Goal: Communication & Community: Answer question/provide support

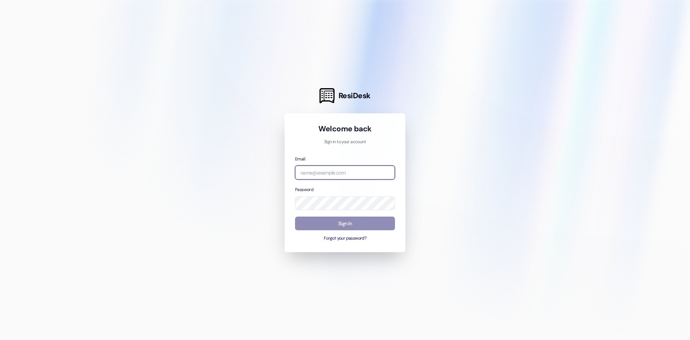
type input "[PERSON_NAME][EMAIL_ADDRESS][PERSON_NAME][DOMAIN_NAME]"
click at [336, 226] on button "Sign In" at bounding box center [345, 223] width 100 height 14
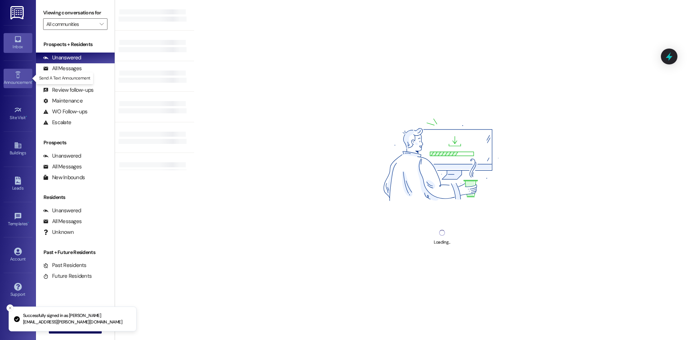
click at [19, 82] on div "Announcement •" at bounding box center [18, 82] width 36 height 7
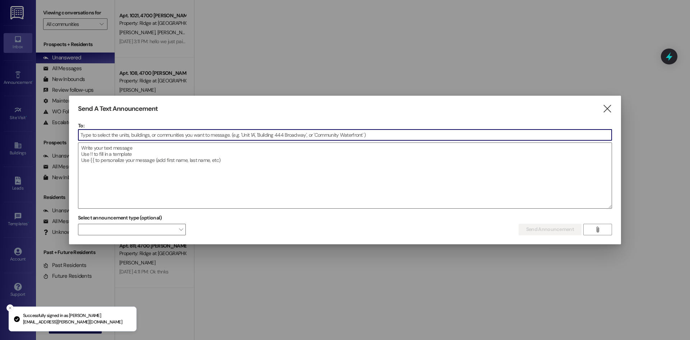
click at [113, 135] on input at bounding box center [344, 134] width 533 height 11
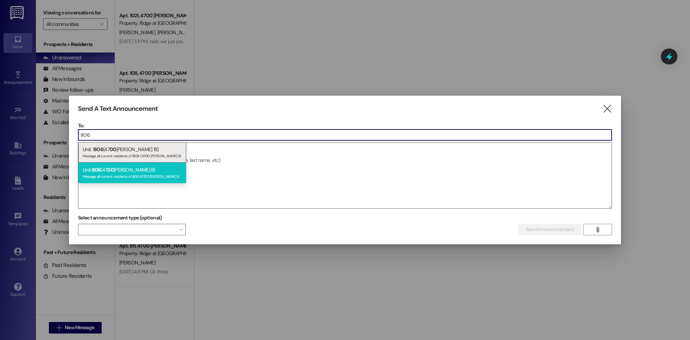
type input "806"
click at [106, 171] on div "Unit: 806 (47 00 [PERSON_NAME] 8) Message all current residents of 806 (4700 [P…" at bounding box center [132, 172] width 108 height 20
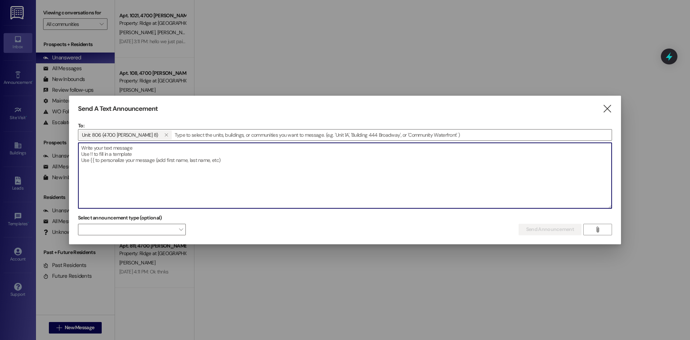
click at [85, 160] on textarea at bounding box center [344, 175] width 533 height 65
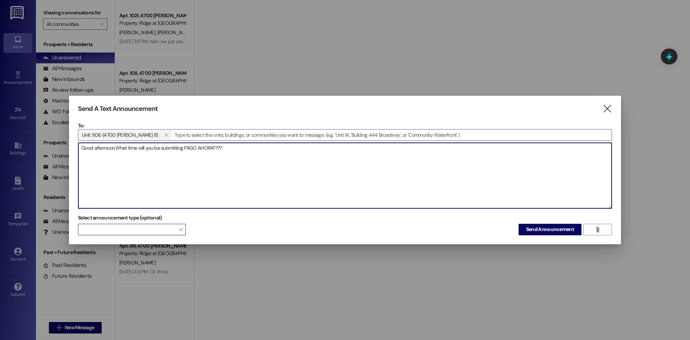
type textarea "Good afternoon,What time will you be submitting PAGO AHORA????"
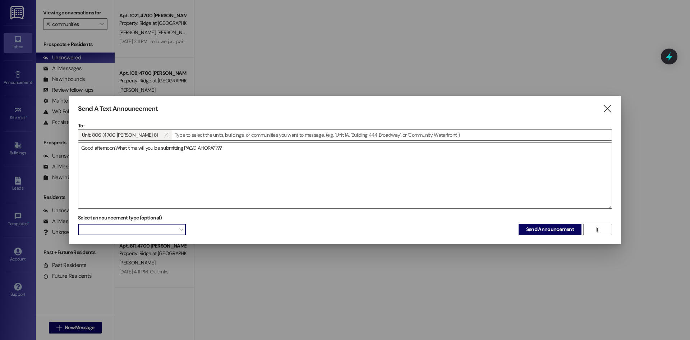
click at [146, 228] on span at bounding box center [132, 230] width 108 height 12
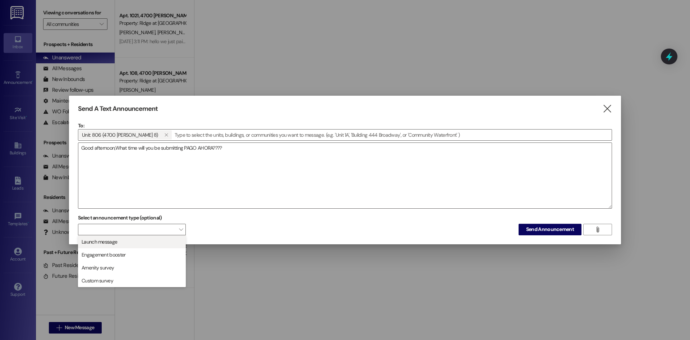
click at [141, 243] on span "Launch message" at bounding box center [131, 242] width 101 height 8
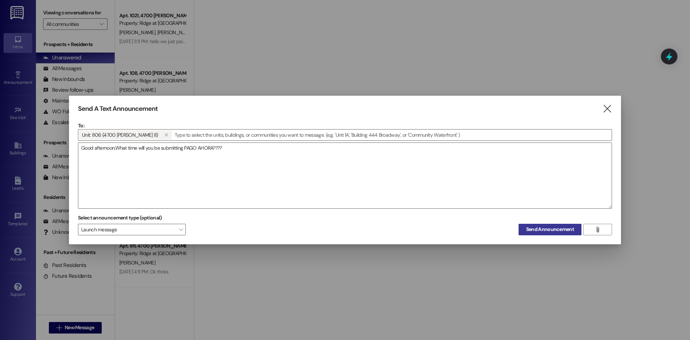
click at [540, 224] on button "Send Announcement" at bounding box center [550, 230] width 63 height 12
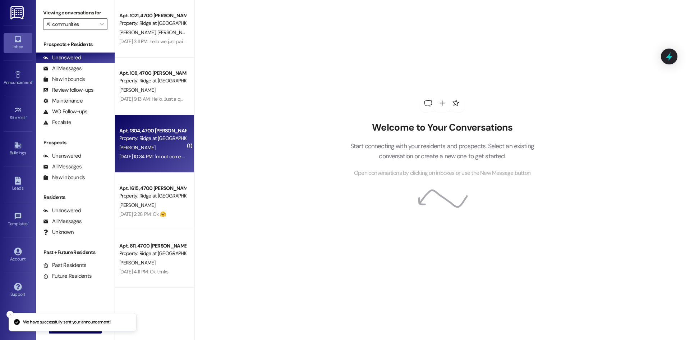
click at [139, 150] on span "[PERSON_NAME]" at bounding box center [137, 147] width 36 height 6
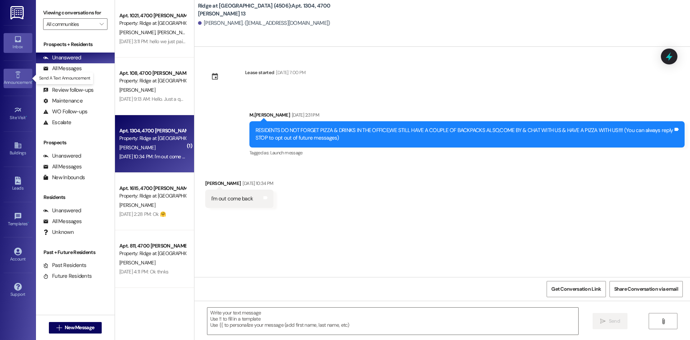
click at [20, 80] on div "Announcement •" at bounding box center [18, 82] width 36 height 7
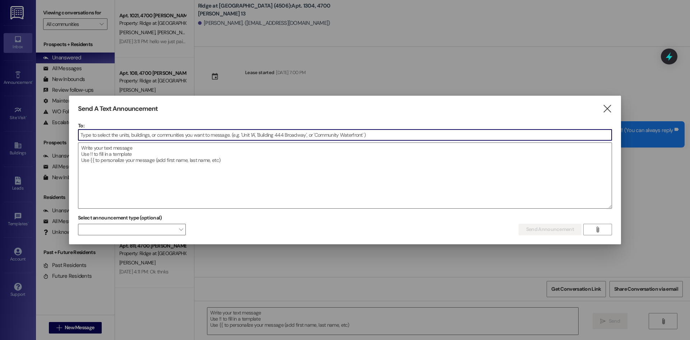
click at [92, 137] on input at bounding box center [344, 134] width 533 height 11
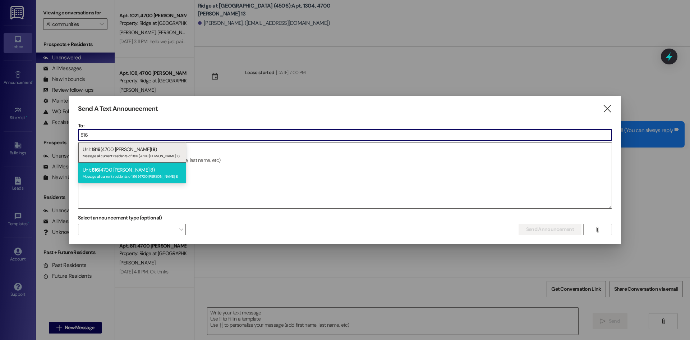
type input "816"
click at [101, 171] on div "Unit: 816 (4700 [PERSON_NAME] 8) Message all current residents of 816 (4700 [PE…" at bounding box center [132, 172] width 108 height 20
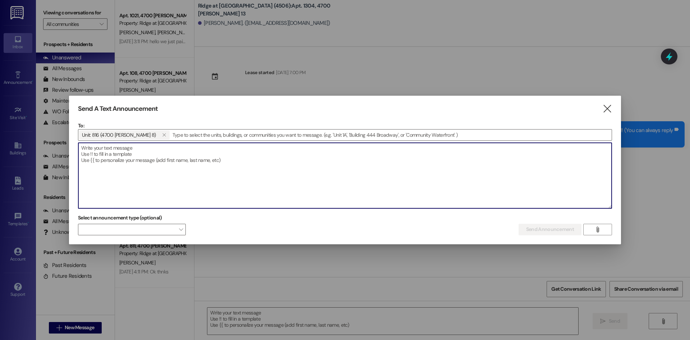
paste textarea "I really need you to push to pay what you owe from July Corporate is pushing to…"
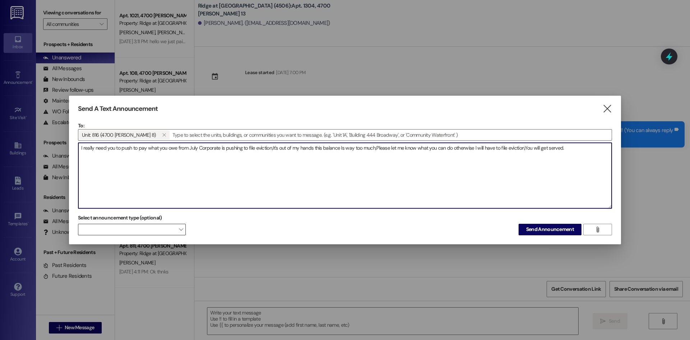
type textarea "I really need you to push to pay what you owe from July Corporate is pushing to…"
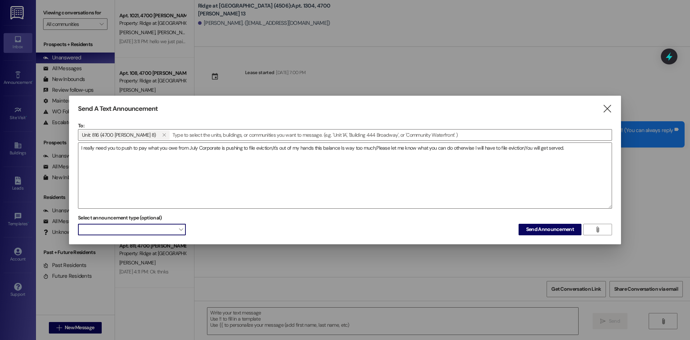
click at [171, 230] on span at bounding box center [132, 230] width 108 height 12
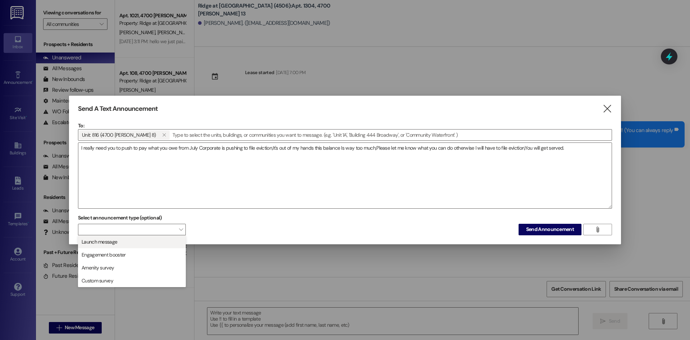
click at [161, 246] on button "Launch message" at bounding box center [132, 241] width 108 height 13
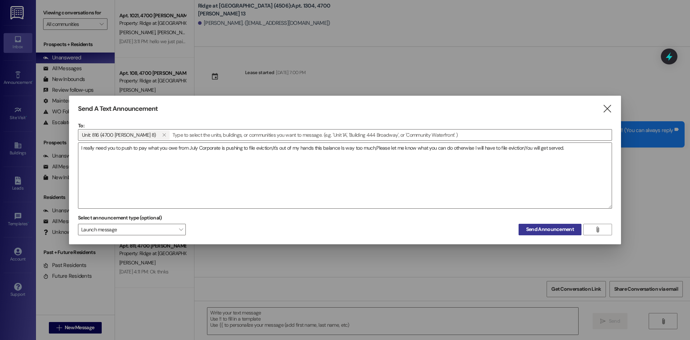
click at [528, 231] on span "Send Announcement" at bounding box center [550, 229] width 48 height 8
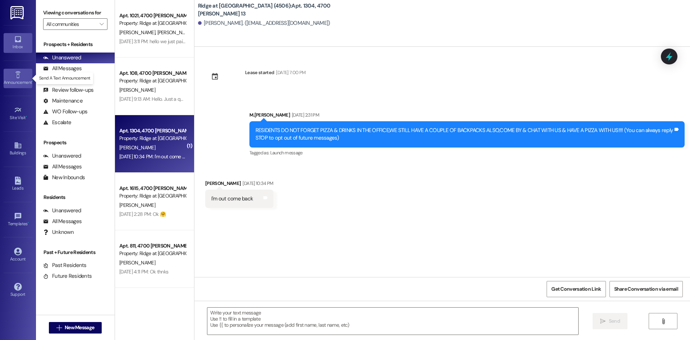
click at [17, 82] on div "Announcement •" at bounding box center [18, 82] width 36 height 7
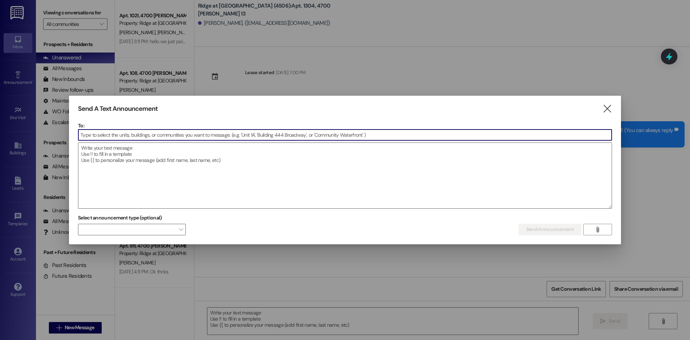
click at [110, 136] on input at bounding box center [344, 134] width 533 height 11
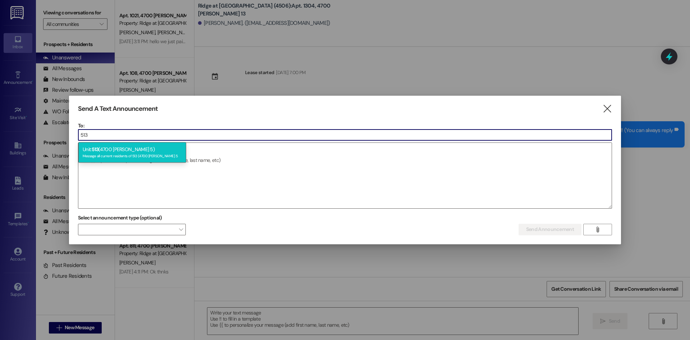
type input "513"
click at [108, 148] on div "Unit: 513 (4700 [PERSON_NAME] 5) Message all current residents of 513 (4700 [PE…" at bounding box center [132, 152] width 108 height 20
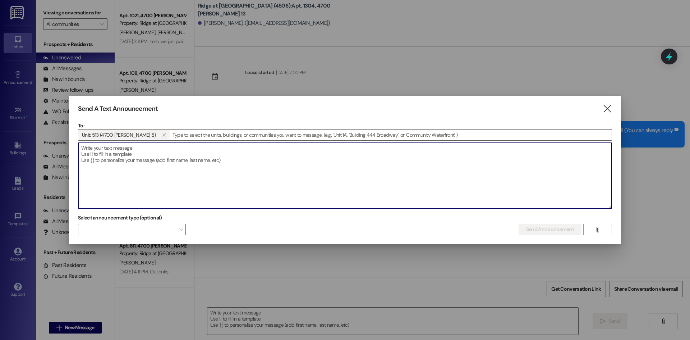
paste textarea "I really need you to push to pay what you owe from July Corporate is pushing to…"
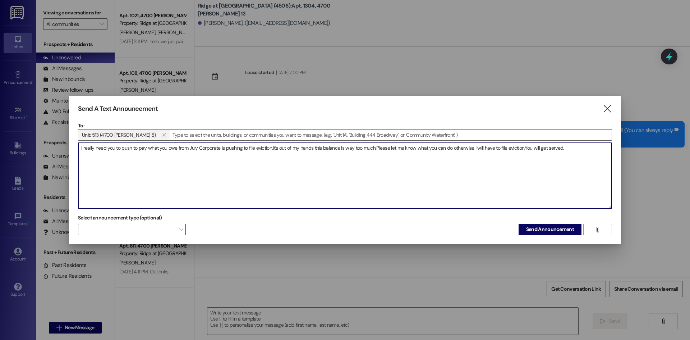
type textarea "I really need you to push to pay what you owe from July Corporate is pushing to…"
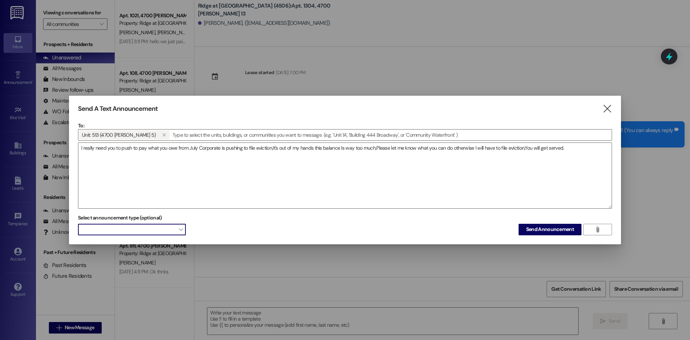
click at [170, 232] on span at bounding box center [132, 230] width 108 height 12
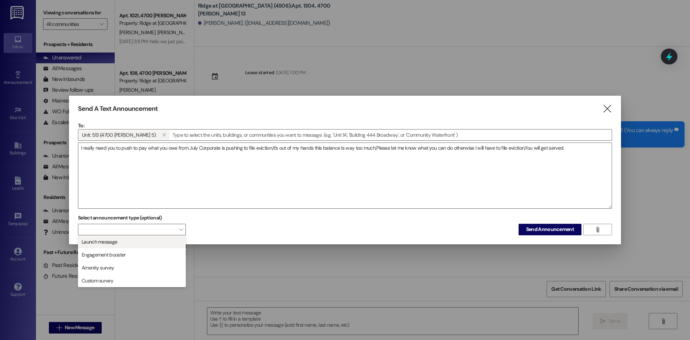
click at [168, 241] on span "Launch message" at bounding box center [131, 242] width 101 height 8
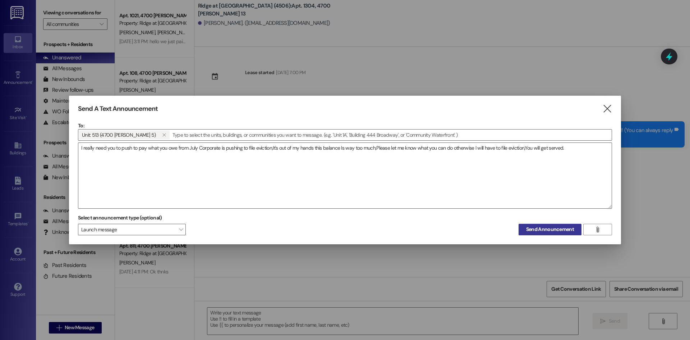
click at [545, 229] on span "Send Announcement" at bounding box center [550, 229] width 48 height 8
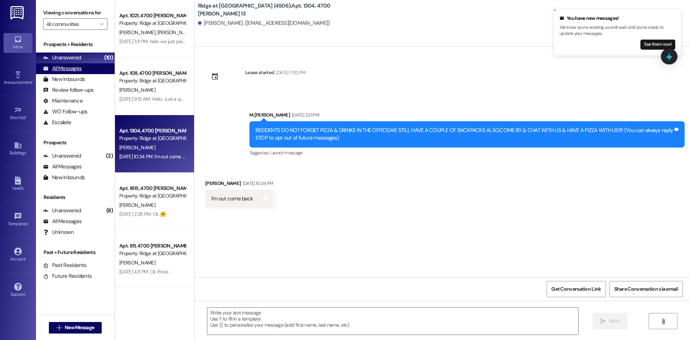
click at [82, 69] on div "All Messages (undefined)" at bounding box center [75, 68] width 79 height 11
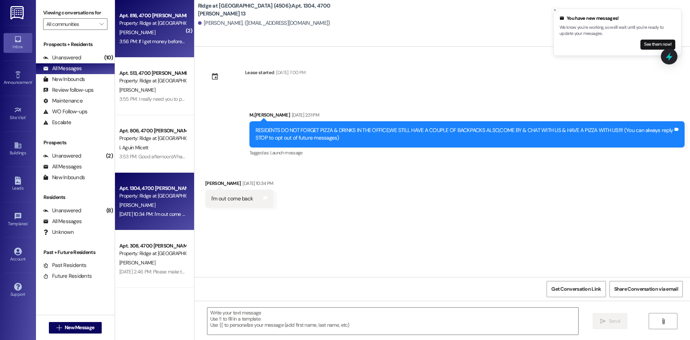
click at [161, 35] on div "[PERSON_NAME]" at bounding box center [153, 32] width 68 height 9
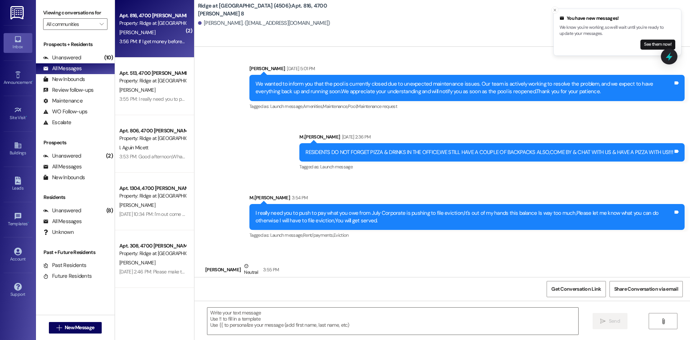
scroll to position [2149, 0]
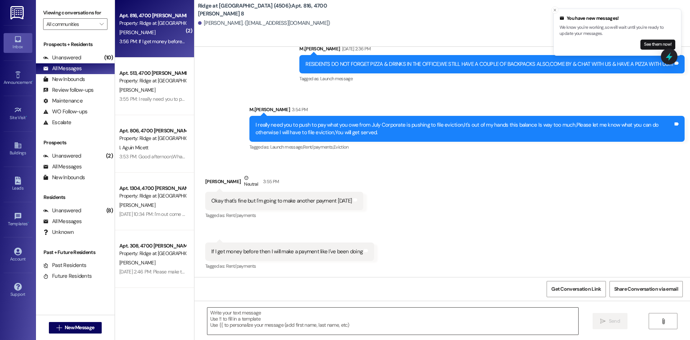
click at [213, 317] on textarea at bounding box center [392, 320] width 371 height 27
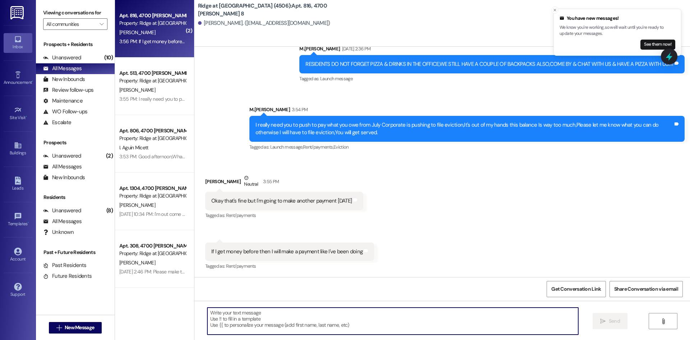
click at [226, 312] on textarea at bounding box center [392, 320] width 371 height 27
type textarea "Y"
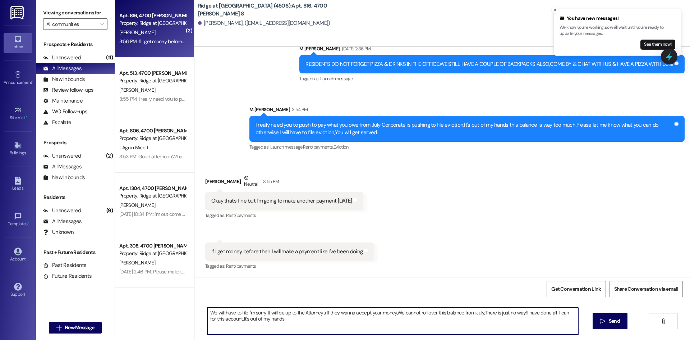
type textarea "We will have to file I'm sorry It will be up to the Attorneys If they wanna acc…"
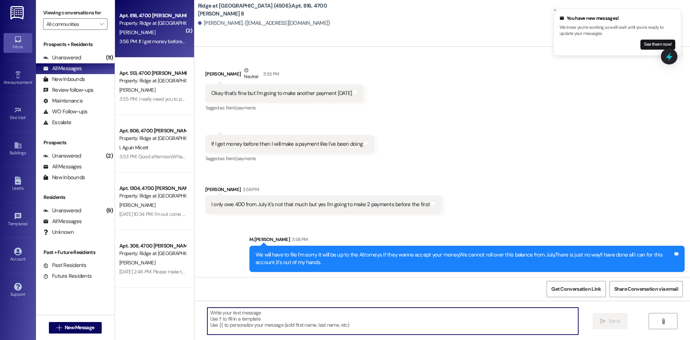
scroll to position [2258, 0]
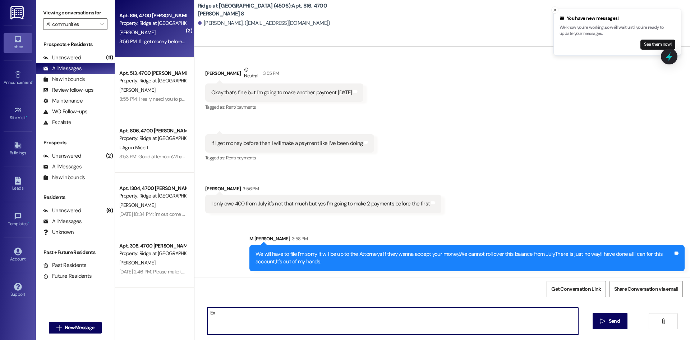
type textarea "E"
type textarea "y"
type textarea "You will than owe Aug,I'm sorry"
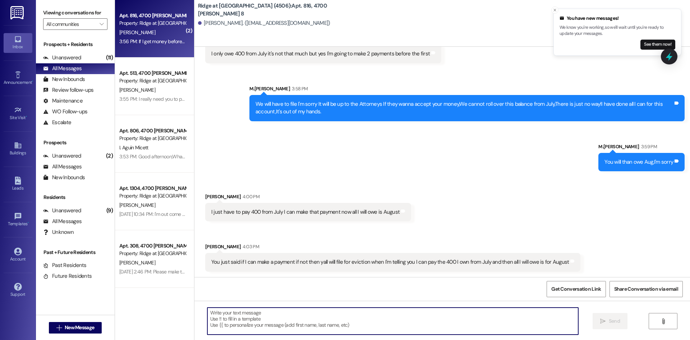
scroll to position [2408, 0]
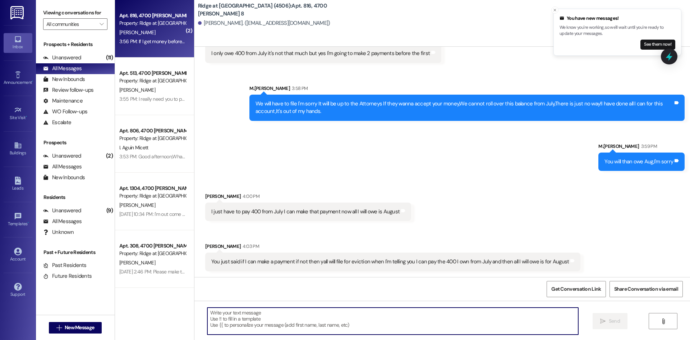
click at [216, 312] on textarea at bounding box center [392, 320] width 371 height 27
type textarea "I know that but your speaking about paying that [DATE]."
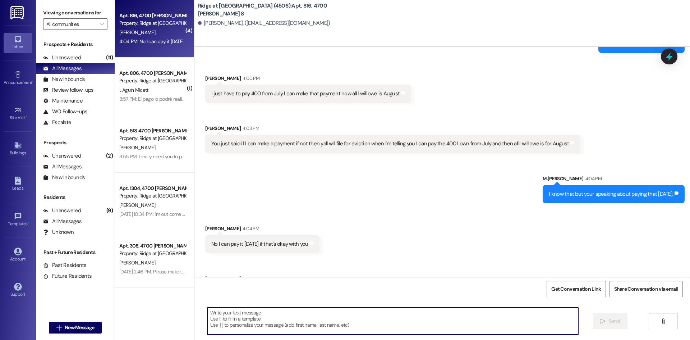
scroll to position [2558, 0]
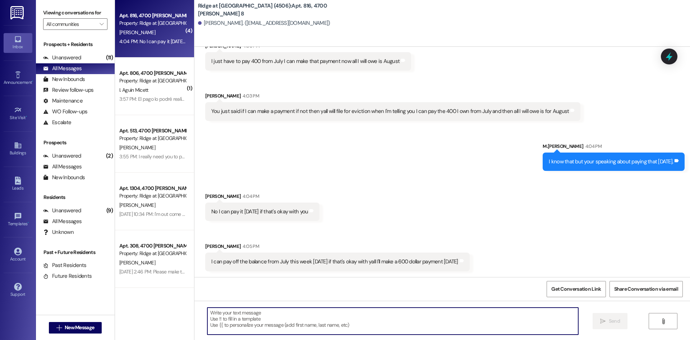
click at [273, 312] on textarea at bounding box center [392, 320] width 371 height 27
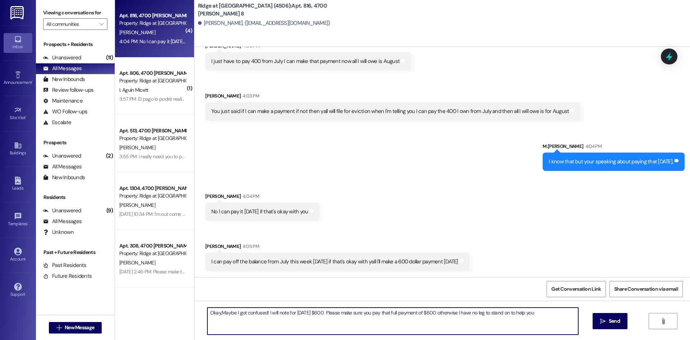
type textarea "Okay,Maybe I got confused! I will note for [DATE] $600 Please make sure you pay…"
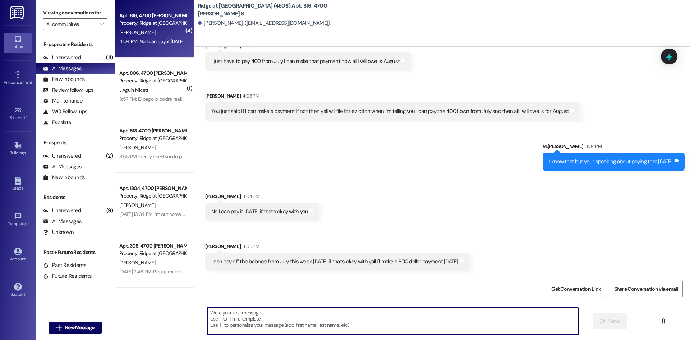
scroll to position [2558, 0]
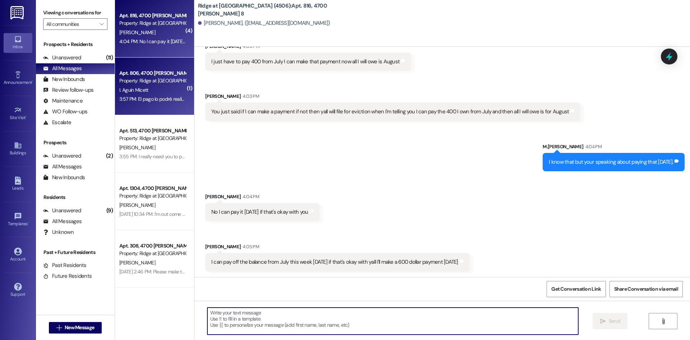
click at [145, 87] on span "I. Aguin Micett" at bounding box center [133, 90] width 29 height 6
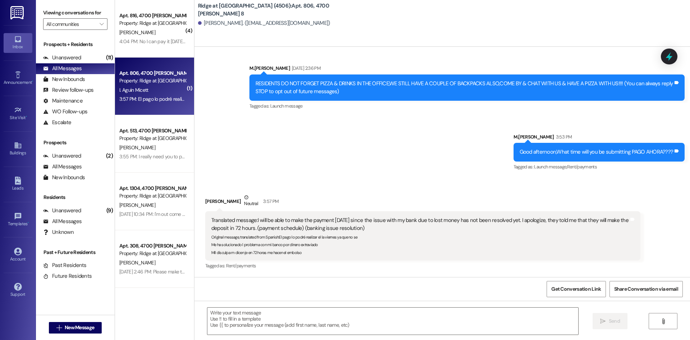
scroll to position [61, 0]
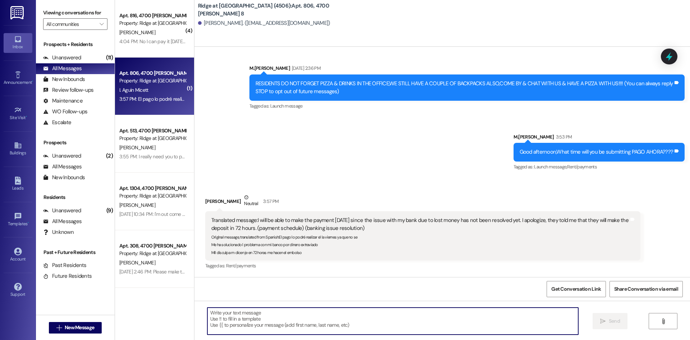
click at [229, 315] on textarea at bounding box center [392, 320] width 371 height 27
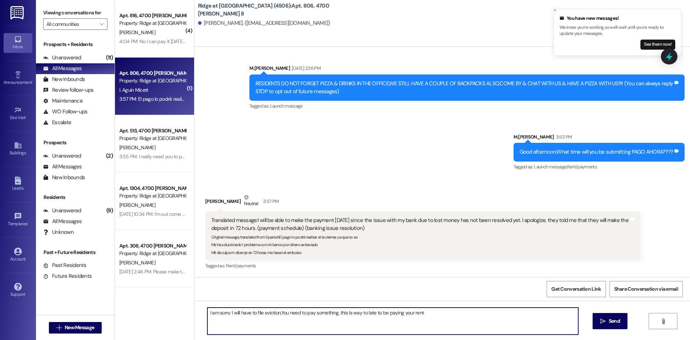
type textarea "I am sorry I will have to file eviction,You need to pay something ,this Is way …"
type textarea "You will be responsible for those fees as well & It will be up to the attorneys…"
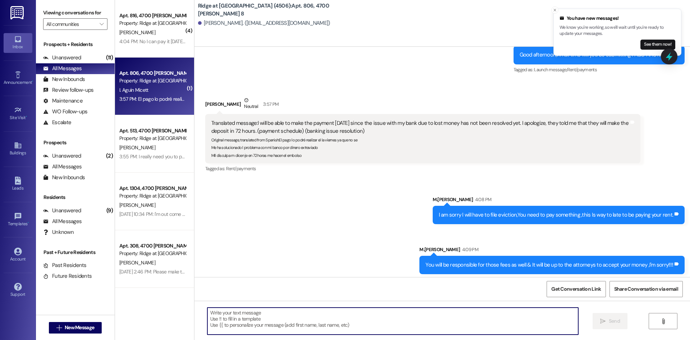
scroll to position [161, 0]
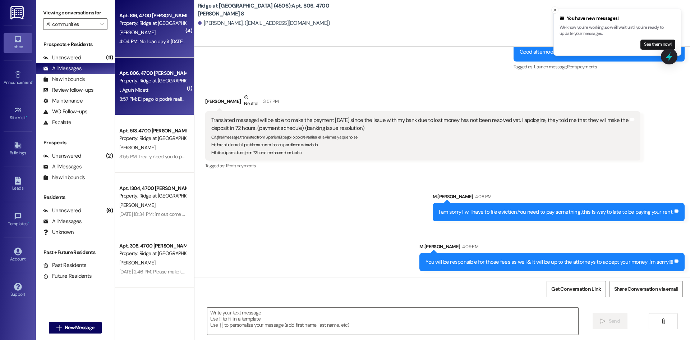
click at [142, 31] on div "[PERSON_NAME]" at bounding box center [153, 32] width 68 height 9
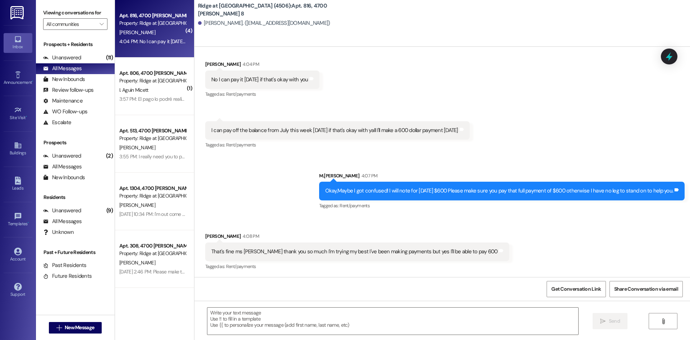
scroll to position [2710, 0]
click at [233, 313] on textarea at bounding box center [392, 320] width 371 height 27
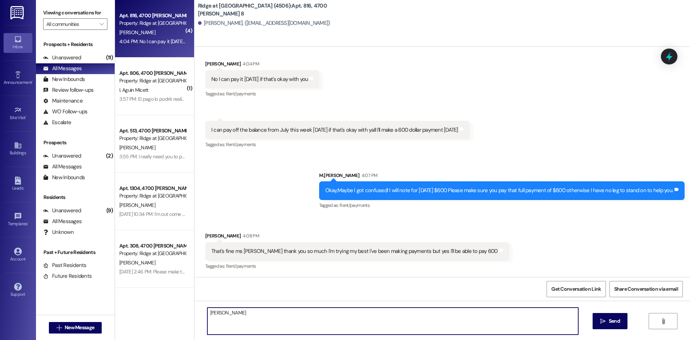
type textarea "[PERSON_NAME]!"
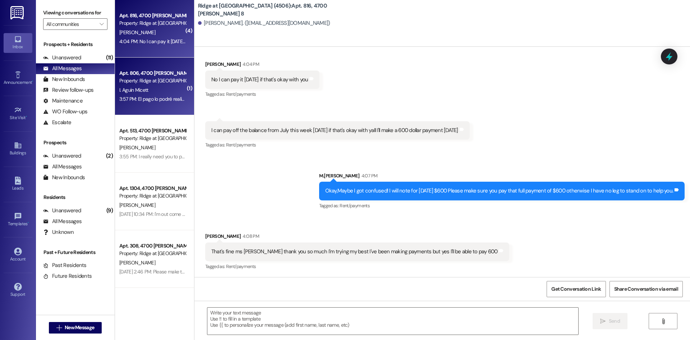
click at [139, 82] on div "Property: Ridge at [GEOGRAPHIC_DATA] (4506)" at bounding box center [152, 81] width 67 height 8
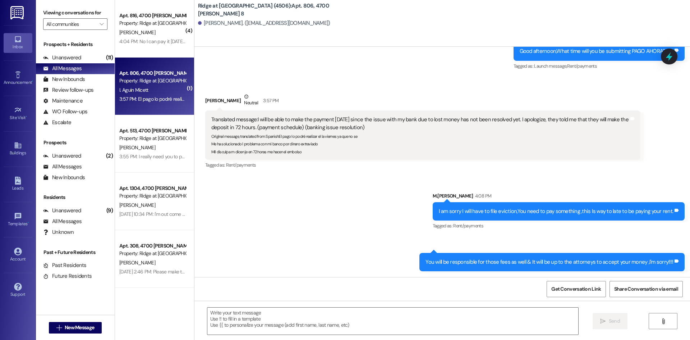
scroll to position [161, 0]
click at [140, 71] on div "Apt. 806, 4700 [PERSON_NAME] 8" at bounding box center [152, 73] width 67 height 8
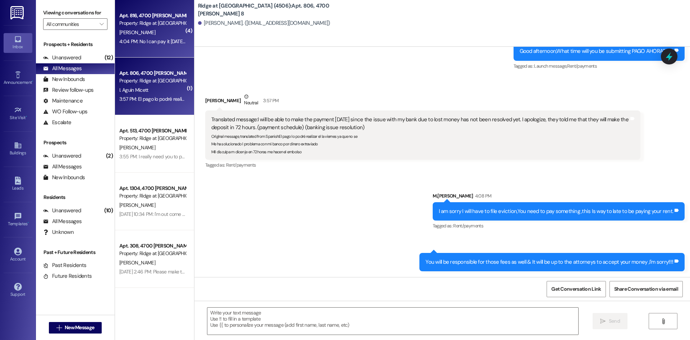
click at [134, 17] on div "Apt. 816, 4700 [PERSON_NAME] 8" at bounding box center [152, 16] width 67 height 8
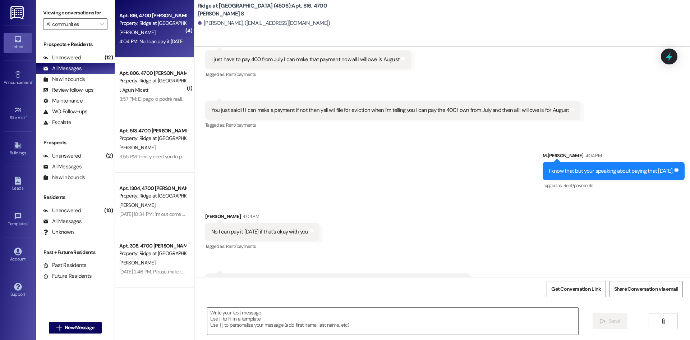
scroll to position [2710, 0]
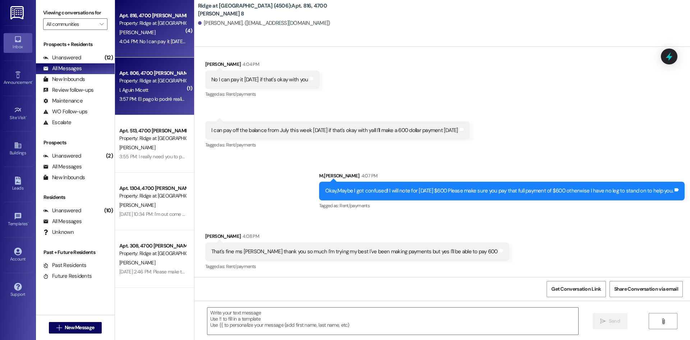
click at [154, 82] on div "Property: Ridge at [GEOGRAPHIC_DATA] (4506)" at bounding box center [152, 81] width 67 height 8
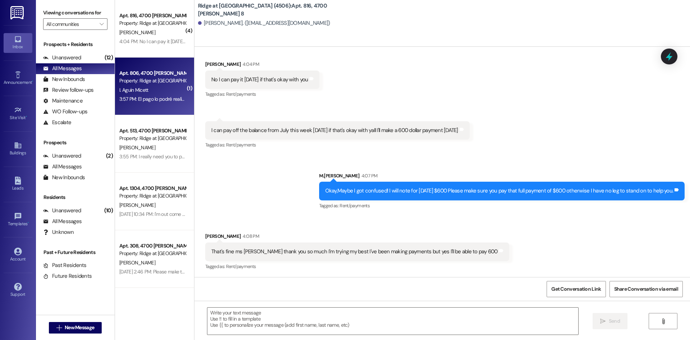
scroll to position [161, 0]
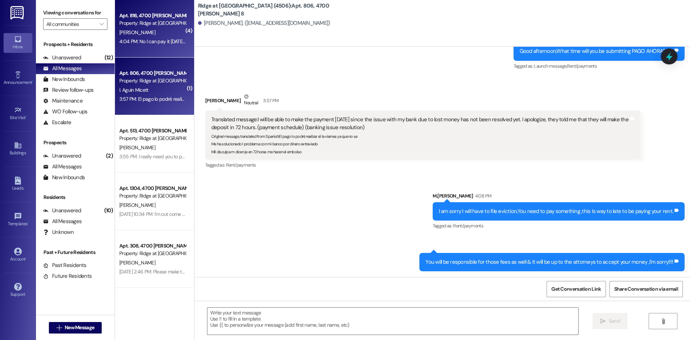
click at [160, 45] on div "4:04 PM: No I can pay it [DATE] if that's okay with you 4:04 PM: No I can pay i…" at bounding box center [153, 41] width 68 height 9
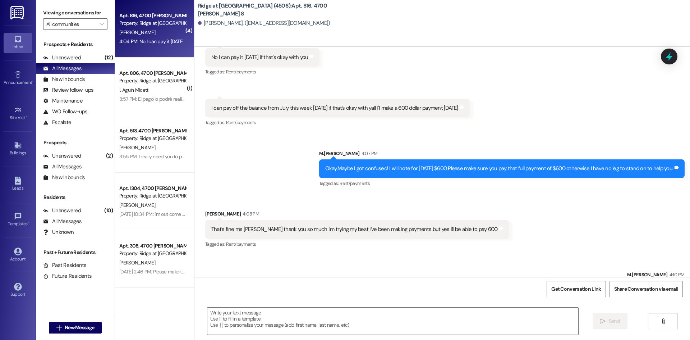
scroll to position [2760, 0]
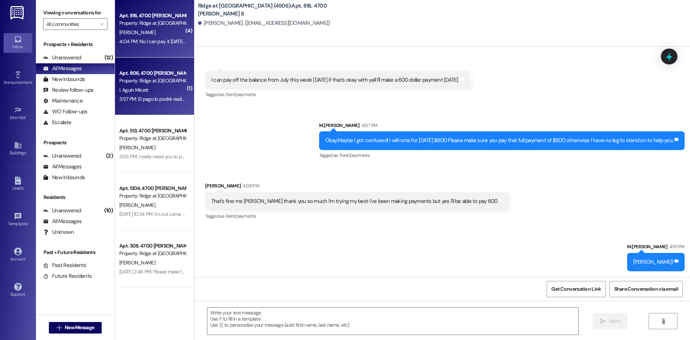
click at [149, 86] on div "I. Aguin Micett" at bounding box center [153, 90] width 68 height 9
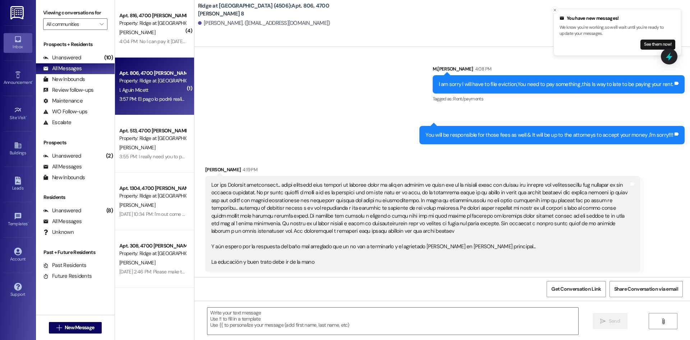
scroll to position [289, 0]
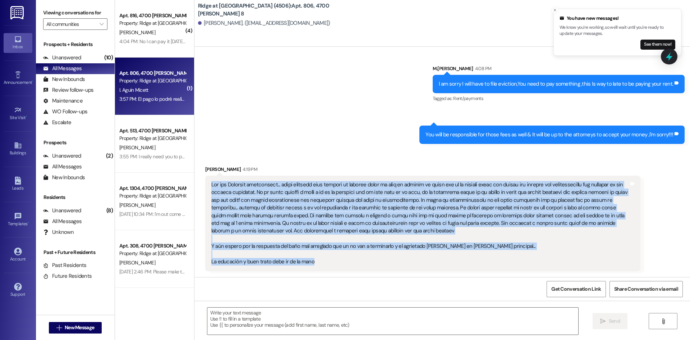
drag, startPoint x: 212, startPoint y: 184, endPoint x: 313, endPoint y: 255, distance: 123.2
click at [320, 271] on div "Received via SMS [PERSON_NAME] Micett 4:19 PM Y aún espero por la respuesta del…" at bounding box center [423, 218] width 446 height 116
copy div "Lor ips Dolorsit ametconsect... adipi elitsedd eius tempori ut laboree dolor ma…"
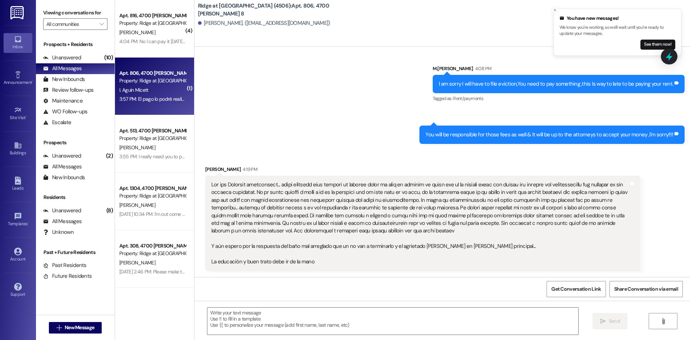
click at [261, 141] on div "Sent via SMS M.[PERSON_NAME] 4:08 PM I am sorry I will have to file eviction,Yo…" at bounding box center [442, 99] width 496 height 101
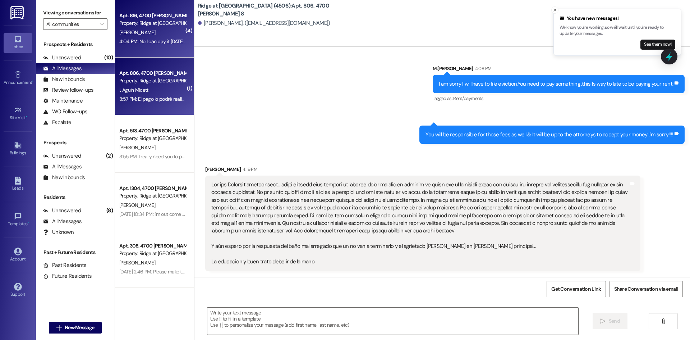
click at [130, 28] on div "[PERSON_NAME]" at bounding box center [153, 32] width 68 height 9
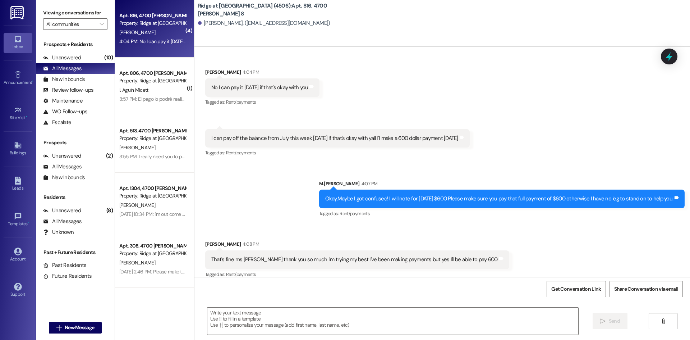
scroll to position [2710, 0]
